Goal: Information Seeking & Learning: Learn about a topic

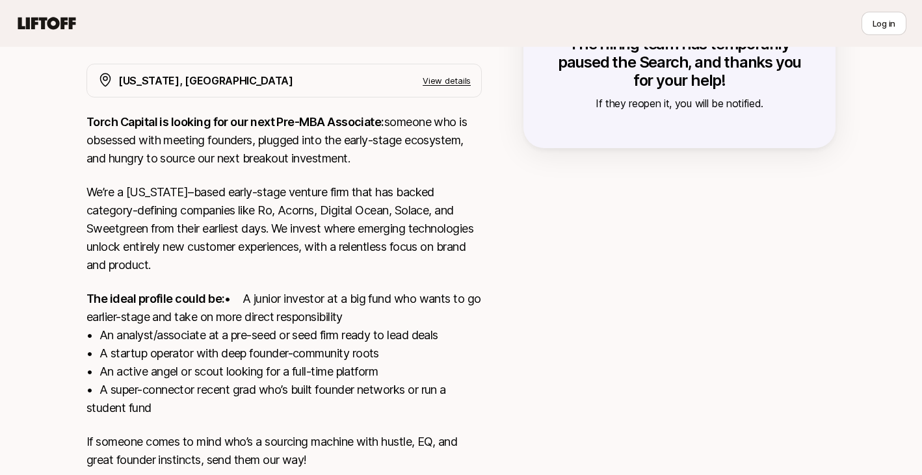
scroll to position [331, 0]
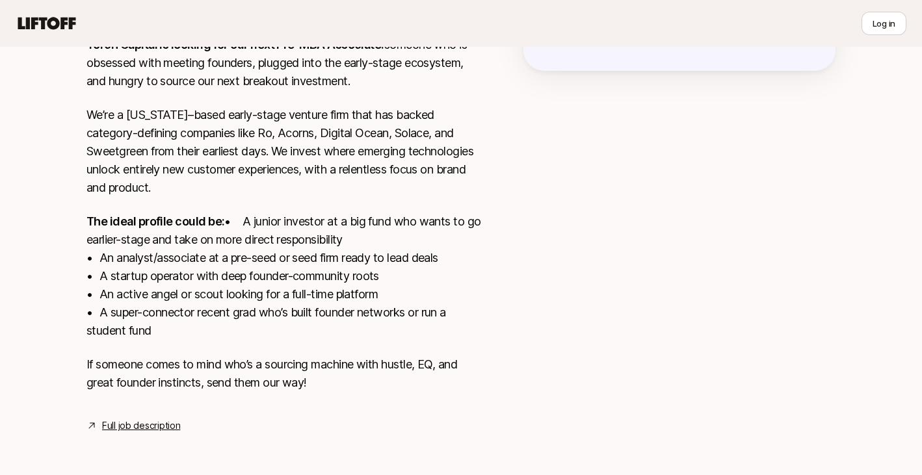
click at [135, 418] on link "Full job description" at bounding box center [141, 426] width 78 height 16
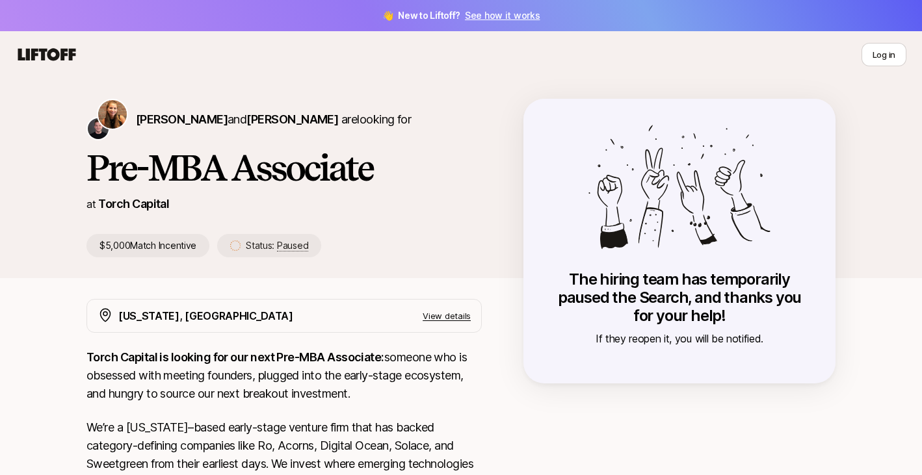
click at [51, 84] on div "Katie Reiner and Christopher Harper are looking for Pre-MBA Associate at Torch …" at bounding box center [461, 178] width 922 height 200
click at [46, 55] on icon at bounding box center [47, 54] width 62 height 18
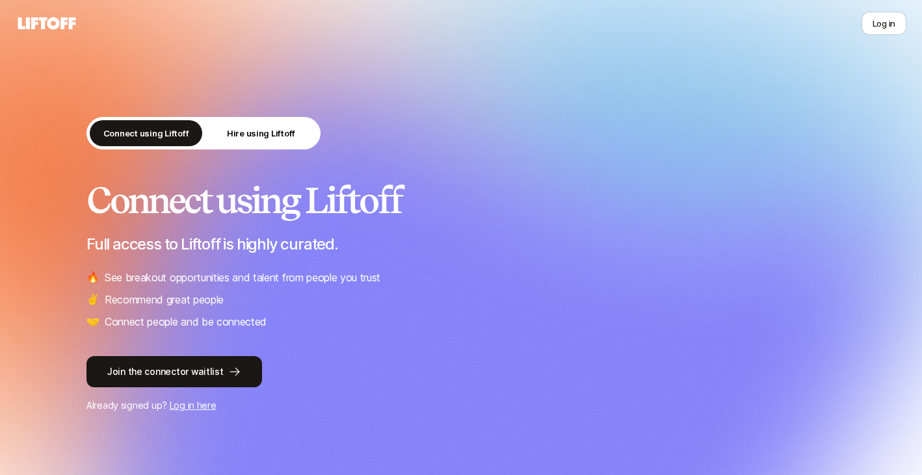
scroll to position [1, 0]
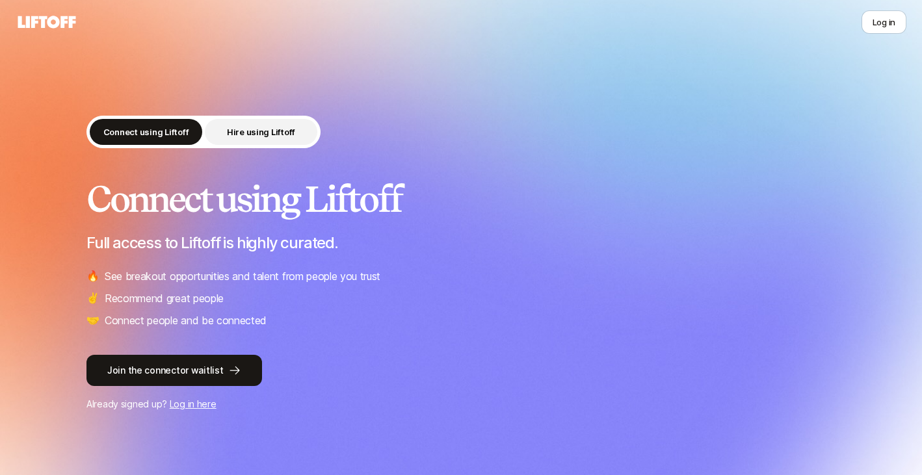
click at [241, 133] on p "Hire using Liftoff" at bounding box center [261, 131] width 68 height 13
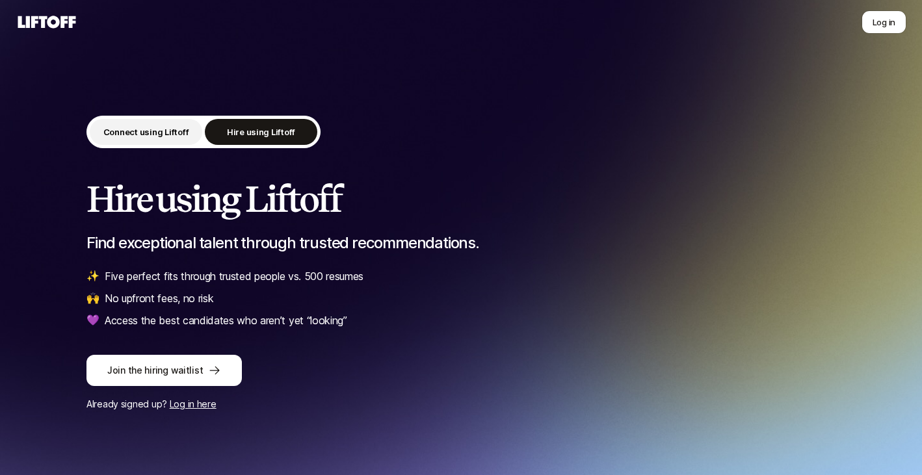
click at [145, 125] on p "Connect using Liftoff" at bounding box center [146, 131] width 86 height 13
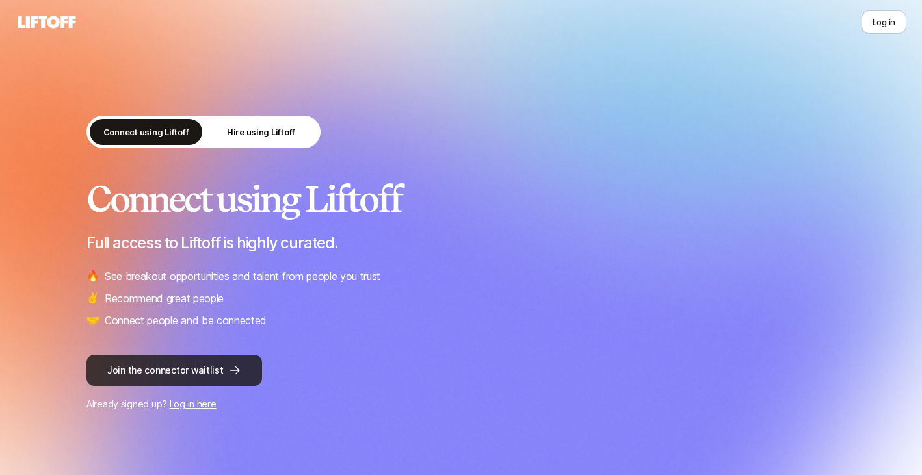
click at [214, 378] on button "Join the connector waitlist" at bounding box center [173, 370] width 175 height 31
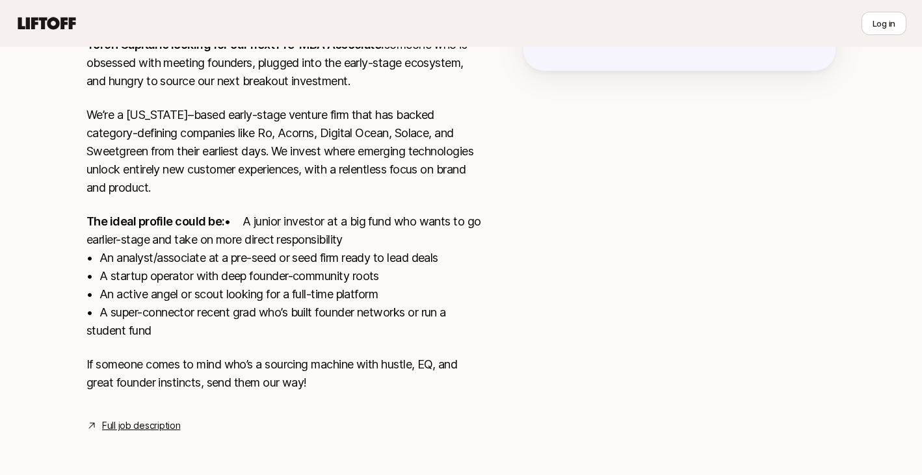
scroll to position [317, 0]
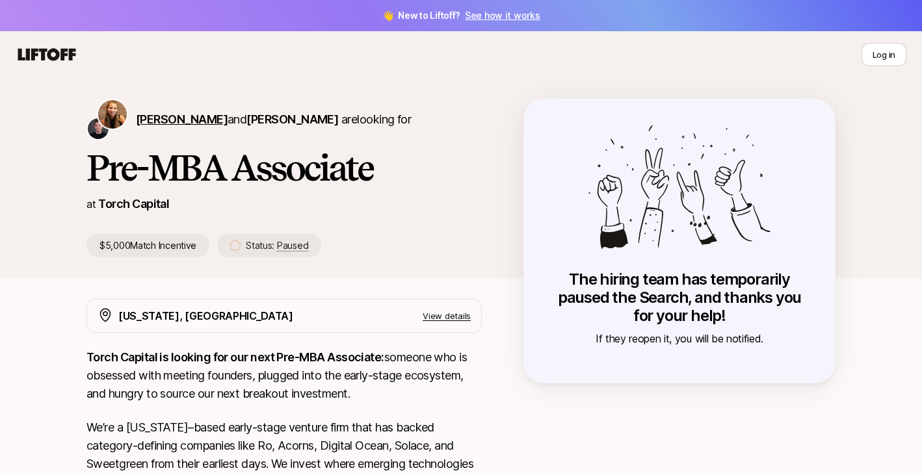
click at [171, 114] on span "[PERSON_NAME]" at bounding box center [182, 119] width 92 height 14
click at [163, 165] on h1 "Pre-MBA Associate" at bounding box center [283, 167] width 395 height 39
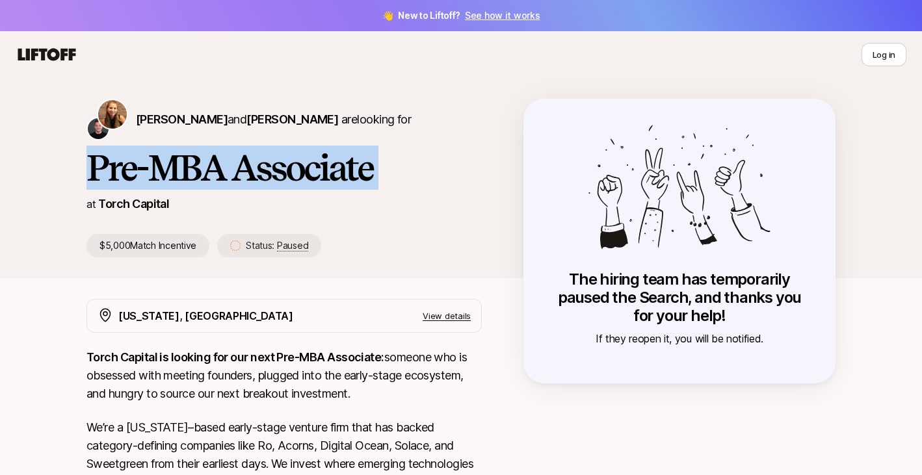
drag, startPoint x: 163, startPoint y: 165, endPoint x: 306, endPoint y: 71, distance: 170.9
click at [163, 165] on h1 "Pre-MBA Associate" at bounding box center [283, 167] width 395 height 39
copy h1 "Pre-MBA Associate"
